Goal: Task Accomplishment & Management: Use online tool/utility

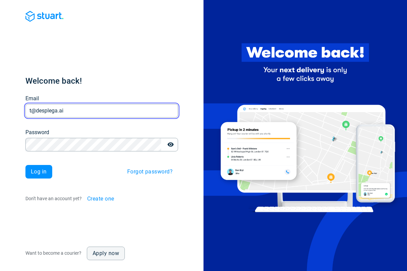
type input "t@desplega.ai"
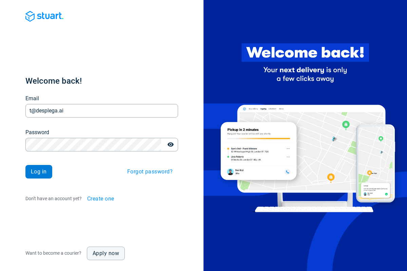
click at [39, 172] on span "Log in" at bounding box center [39, 171] width 16 height 5
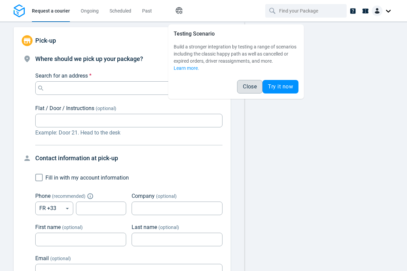
click at [249, 87] on span "Close" at bounding box center [250, 86] width 14 height 5
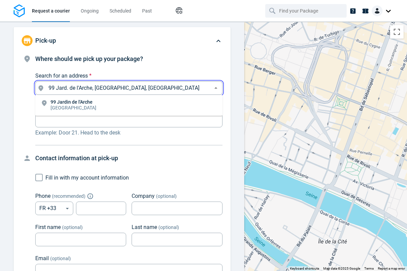
click at [129, 105] on li "[STREET_ADDRESS]" at bounding box center [128, 106] width 187 height 16
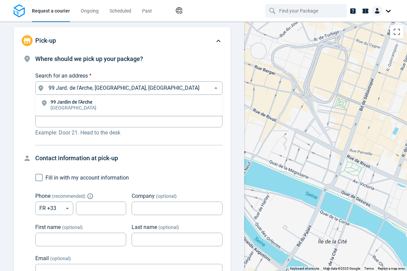
type input "99 Jard. de l'Arche, [GEOGRAPHIC_DATA], [GEOGRAPHIC_DATA]"
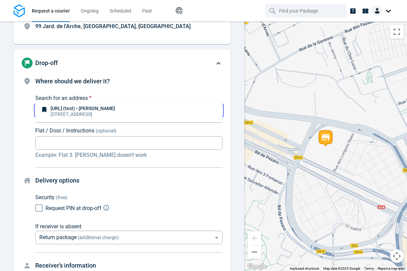
scroll to position [52, 0]
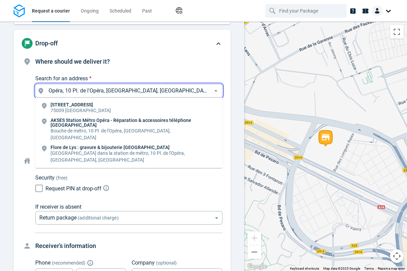
click at [129, 108] on li "[STREET_ADDRESS]" at bounding box center [128, 108] width 187 height 16
type input "10 Pl. de l'Opéra, [GEOGRAPHIC_DATA], [GEOGRAPHIC_DATA]"
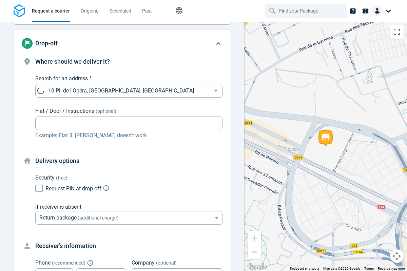
click at [129, 146] on body "Request a courier Ongoing Scheduled Past Happy Path Pick-up 99 Jard. de l'Arche…" at bounding box center [203, 135] width 407 height 271
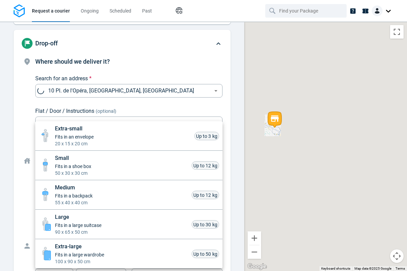
scroll to position [299, 0]
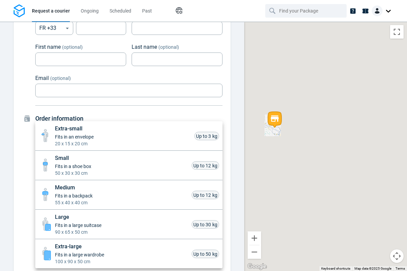
click at [129, 165] on li "Small Fits in a shoe box 50 x 30 x 30 cm Up to 12 kg" at bounding box center [128, 165] width 187 height 29
type input "small"
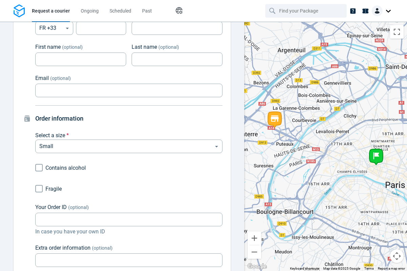
click at [39, 189] on div "Extra-small Fits in an envelope 20 x 15 x 20 cm Up to 3 kg Small Fits in a shoe…" at bounding box center [203, 137] width 407 height 268
click at [39, 189] on input "Fragile" at bounding box center [39, 188] width 13 height 13
checkbox input "true"
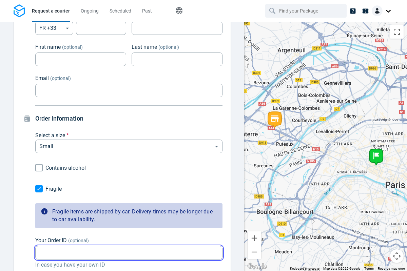
type input "38553460-4f30-40bd-a74c-42e0fbed70bf"
